Goal: Information Seeking & Learning: Find specific fact

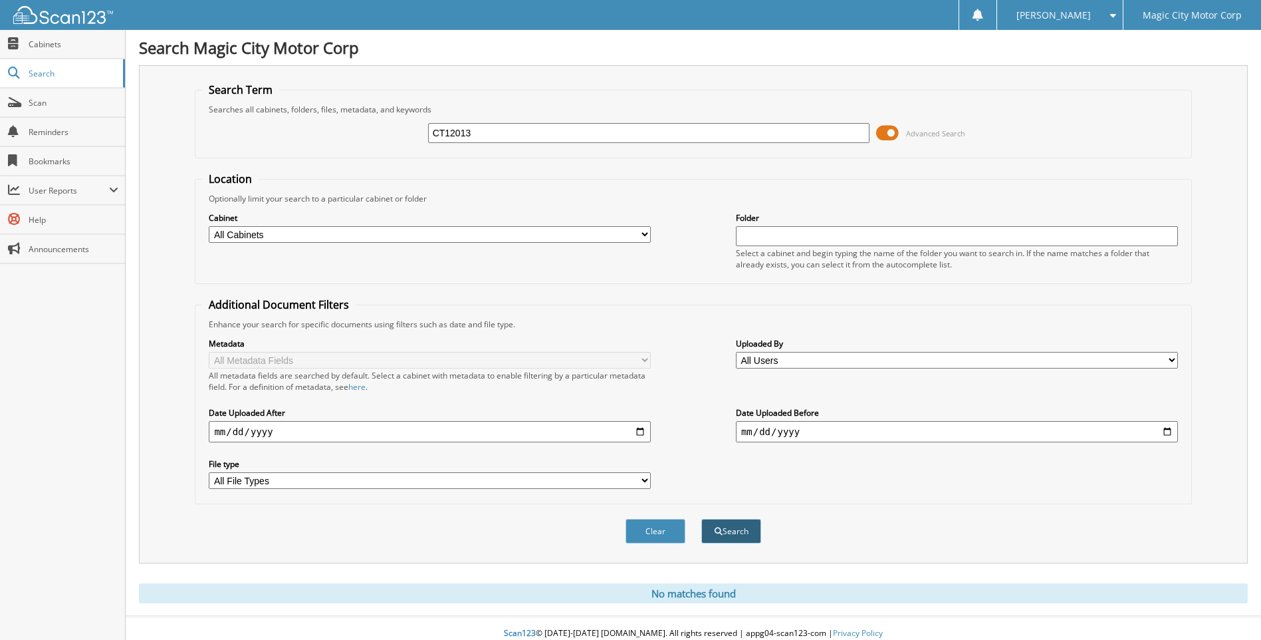
click at [717, 533] on button "Search" at bounding box center [731, 531] width 60 height 25
click at [654, 534] on button "Clear" at bounding box center [656, 531] width 60 height 25
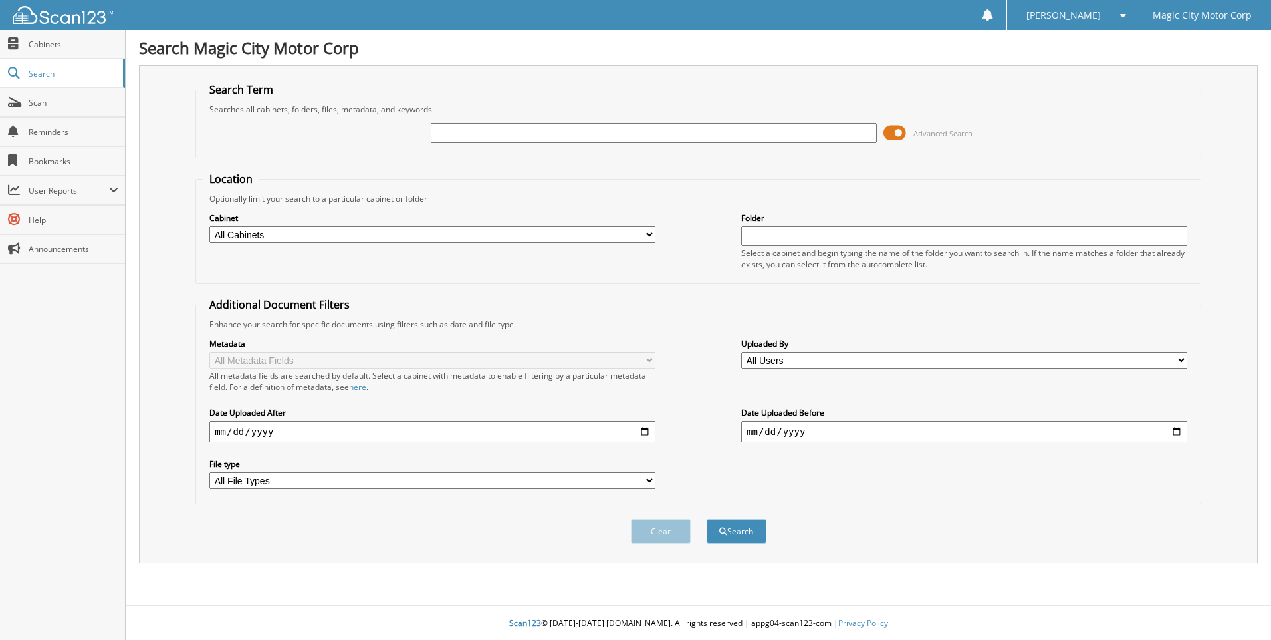
click at [472, 138] on input "text" at bounding box center [654, 133] width 446 height 20
type input "CT12013"
click at [741, 531] on button "Search" at bounding box center [737, 531] width 60 height 25
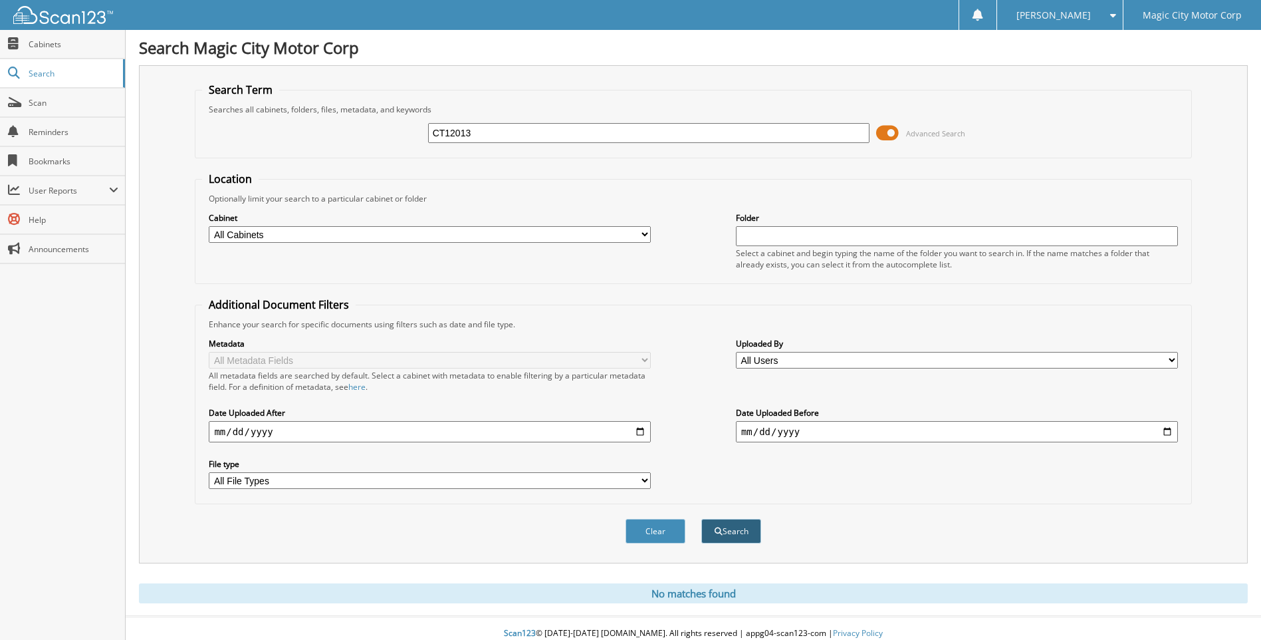
click at [729, 543] on button "Search" at bounding box center [731, 531] width 60 height 25
click at [738, 545] on div "Search" at bounding box center [731, 530] width 62 height 27
click at [725, 533] on button "Search" at bounding box center [731, 531] width 60 height 25
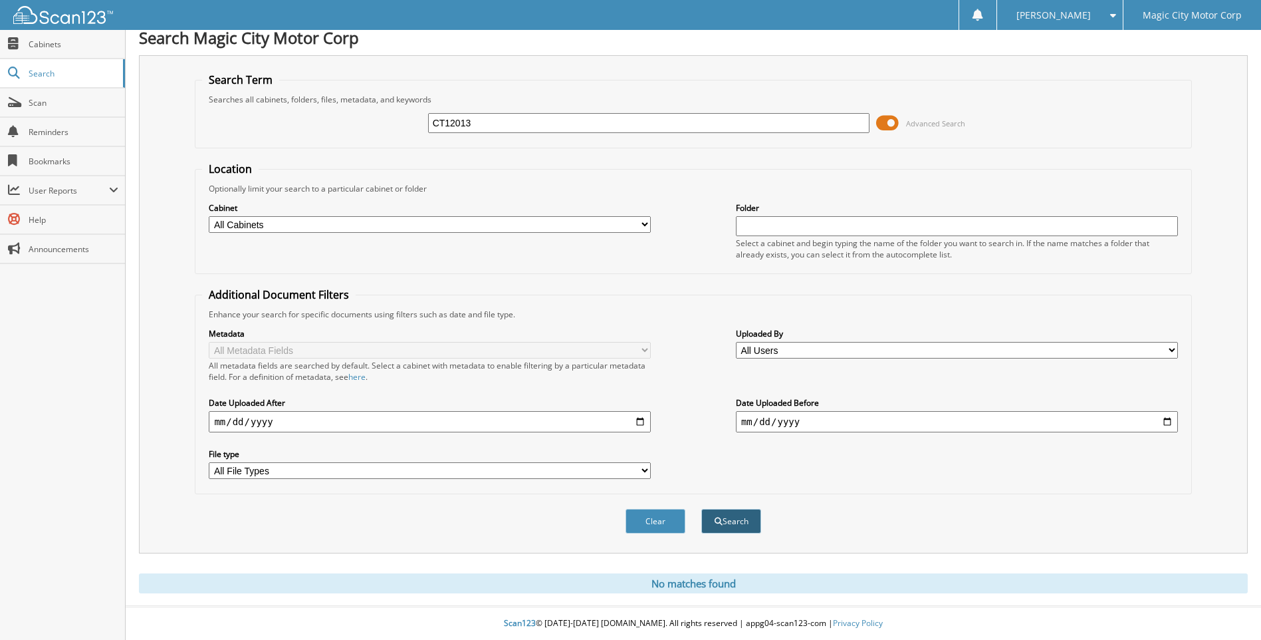
click at [735, 522] on button "Search" at bounding box center [731, 521] width 60 height 25
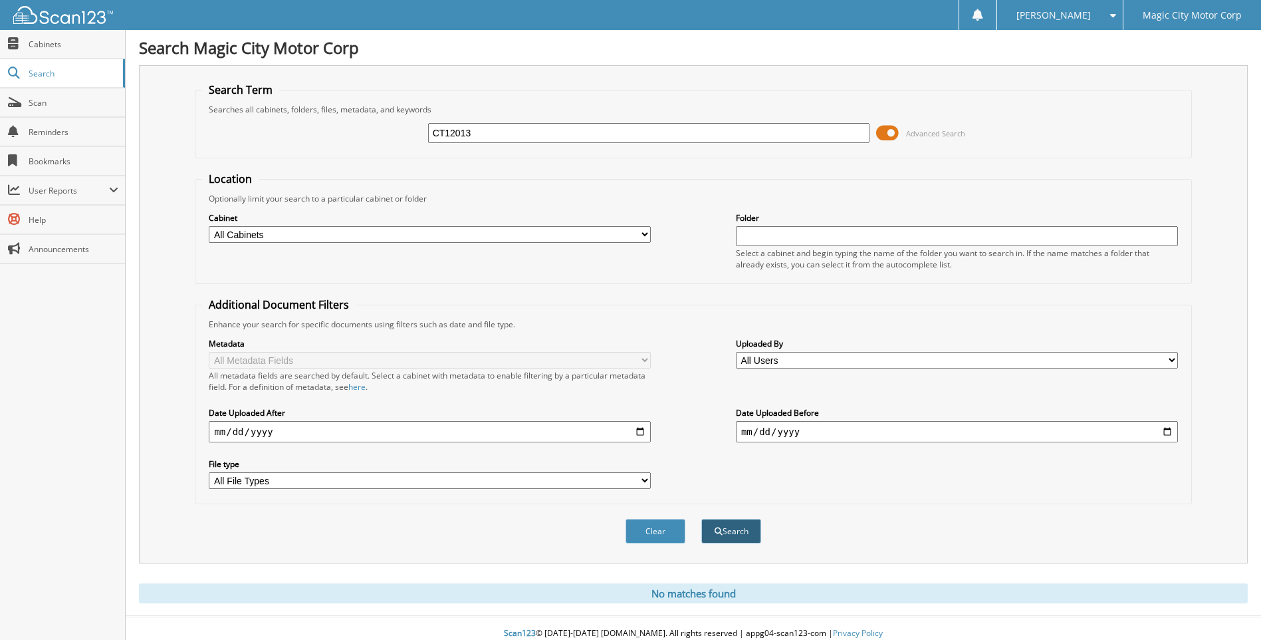
click at [734, 537] on button "Search" at bounding box center [731, 531] width 60 height 25
